Goal: Information Seeking & Learning: Learn about a topic

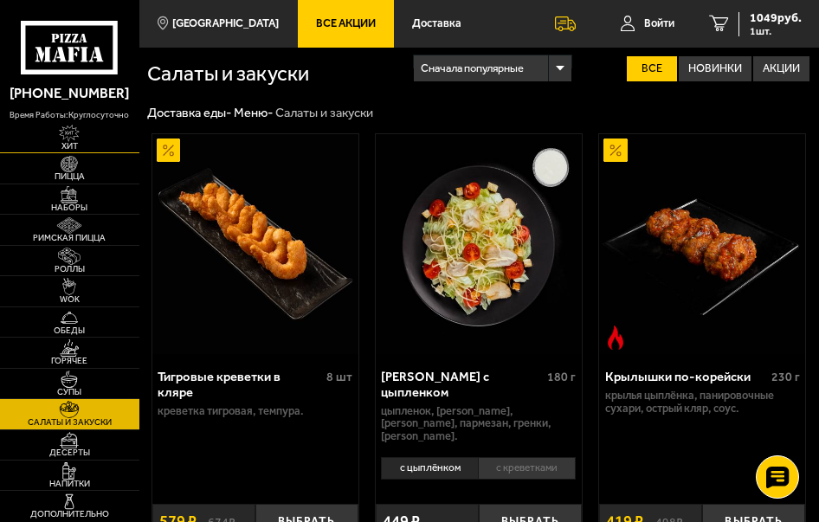
click at [74, 135] on img at bounding box center [69, 133] width 33 height 17
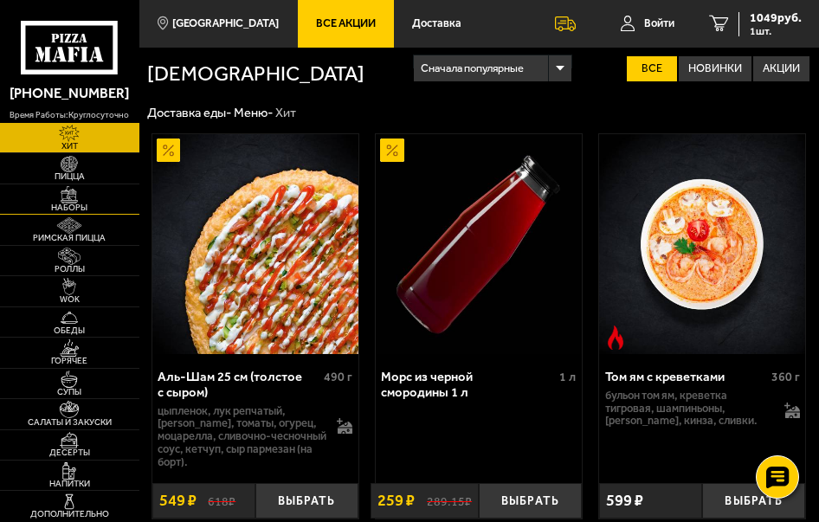
click at [79, 196] on img at bounding box center [69, 194] width 33 height 17
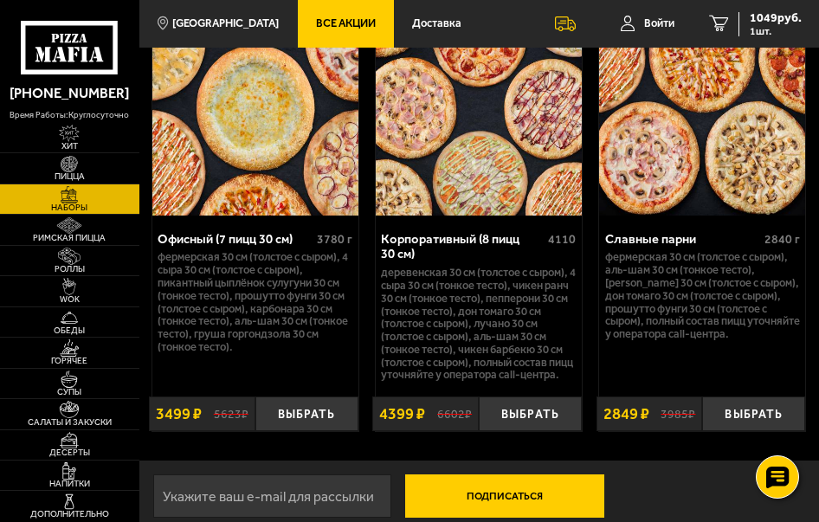
scroll to position [4029, 0]
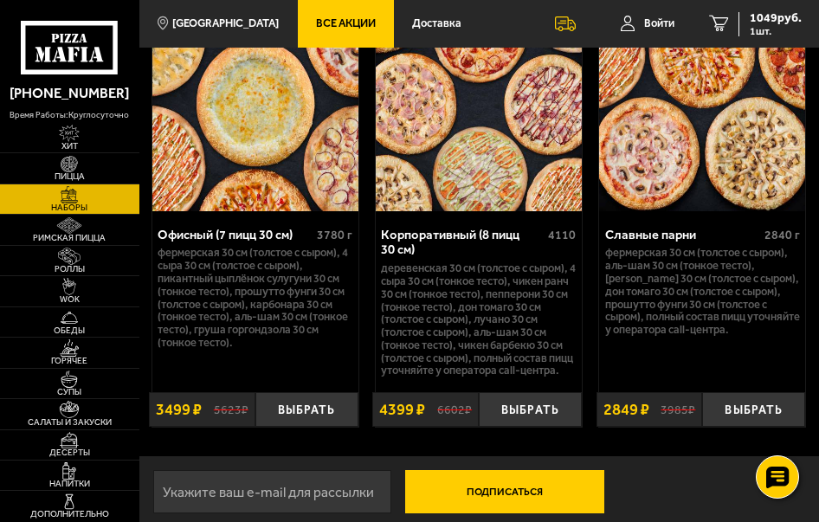
click at [323, 16] on link "Все Акции" at bounding box center [346, 24] width 96 height 48
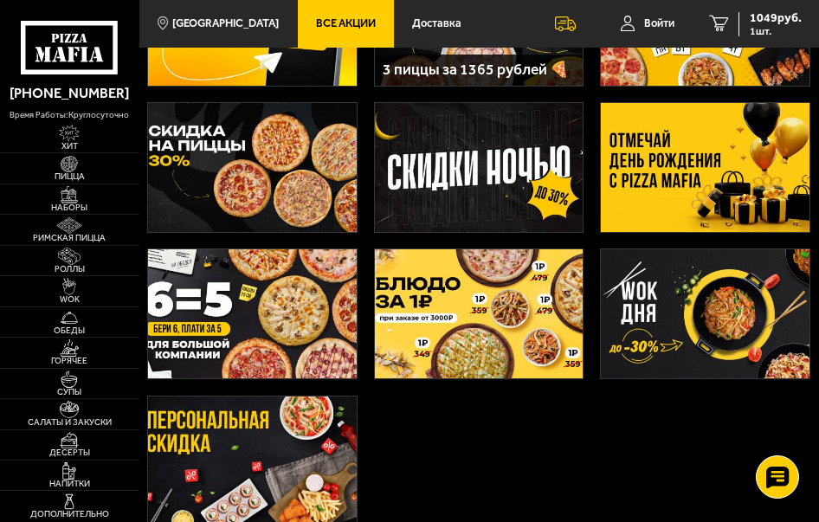
click at [680, 179] on img at bounding box center [705, 167] width 209 height 129
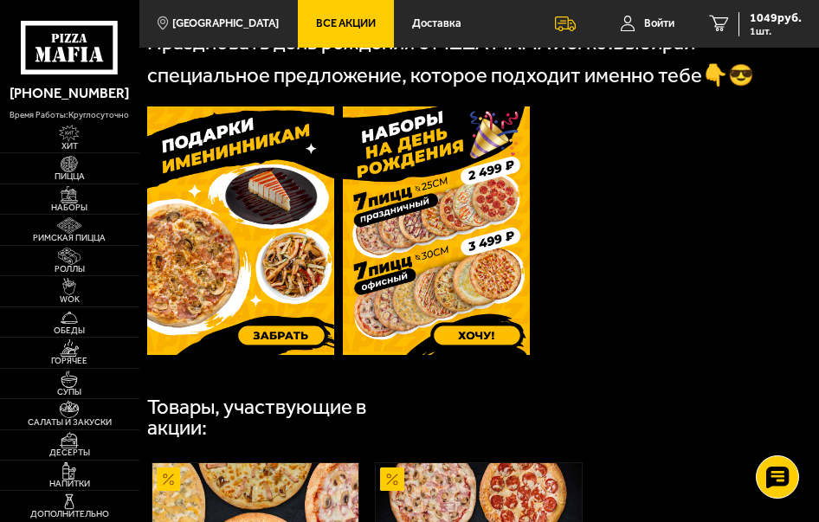
scroll to position [433, 0]
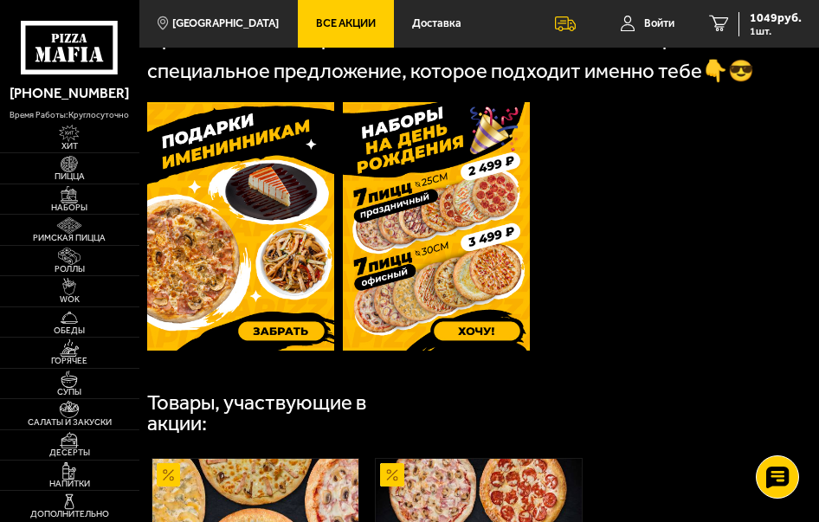
click at [287, 249] on img at bounding box center [240, 226] width 187 height 248
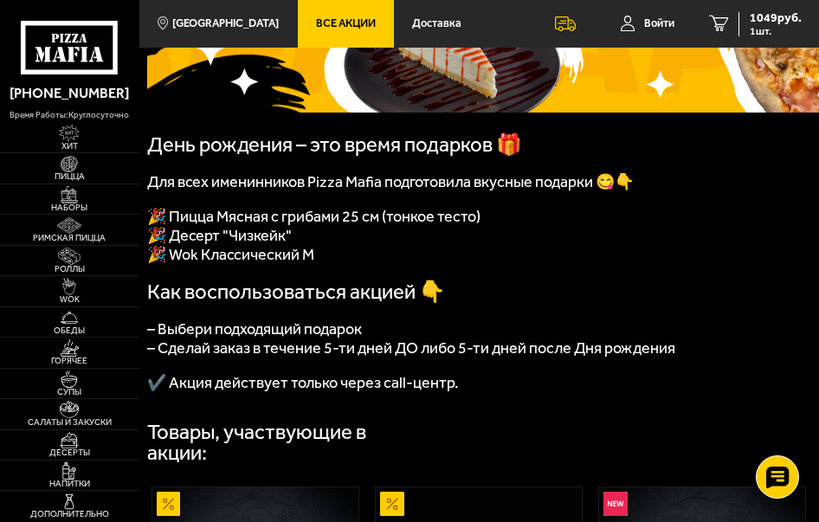
scroll to position [260, 0]
